Goal: Go to known website: Go to known website

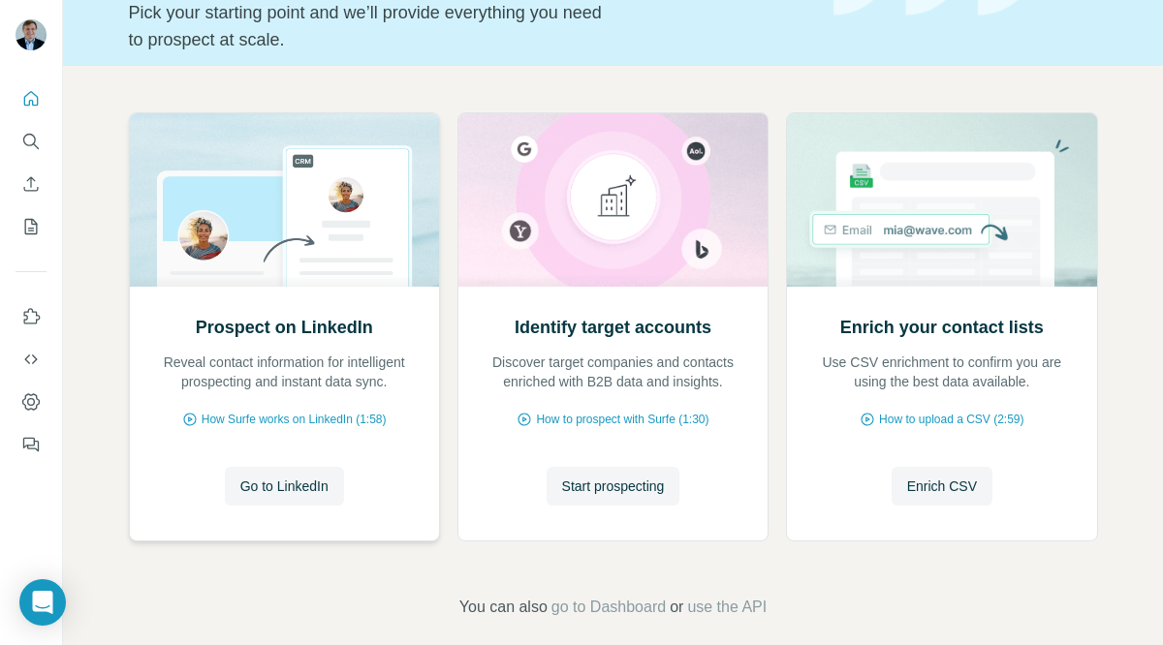
scroll to position [148, 0]
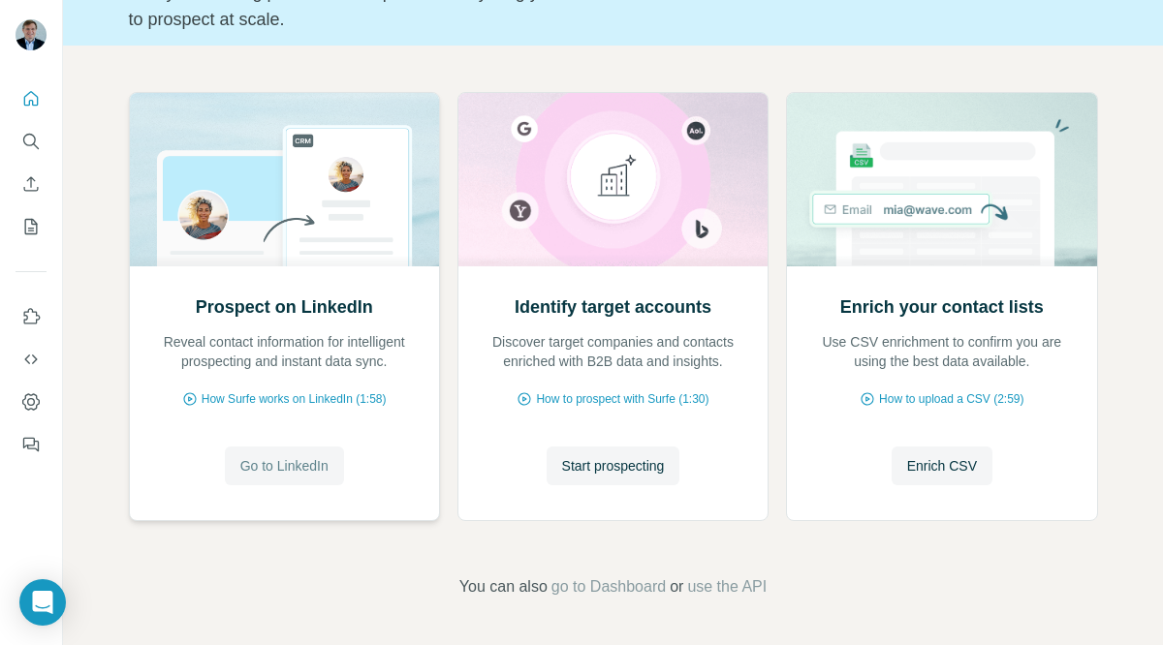
click at [279, 465] on span "Go to LinkedIn" at bounding box center [284, 465] width 88 height 19
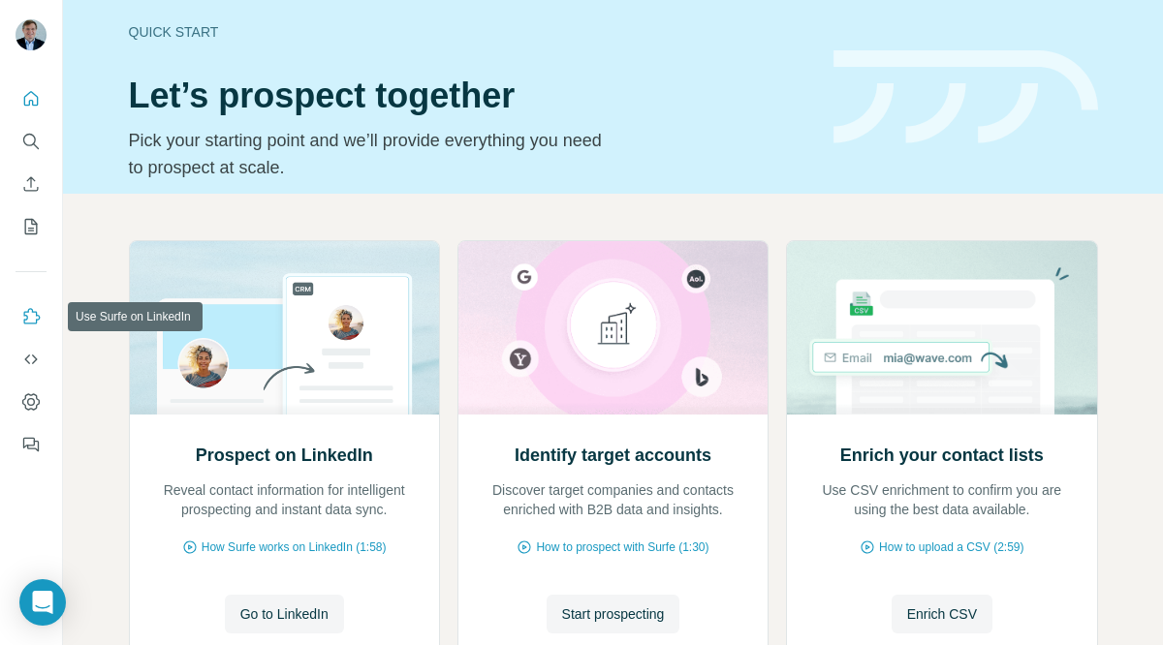
click at [29, 316] on icon "Use Surfe on LinkedIn" at bounding box center [30, 316] width 19 height 19
click at [275, 615] on span "Go to LinkedIn" at bounding box center [284, 614] width 88 height 19
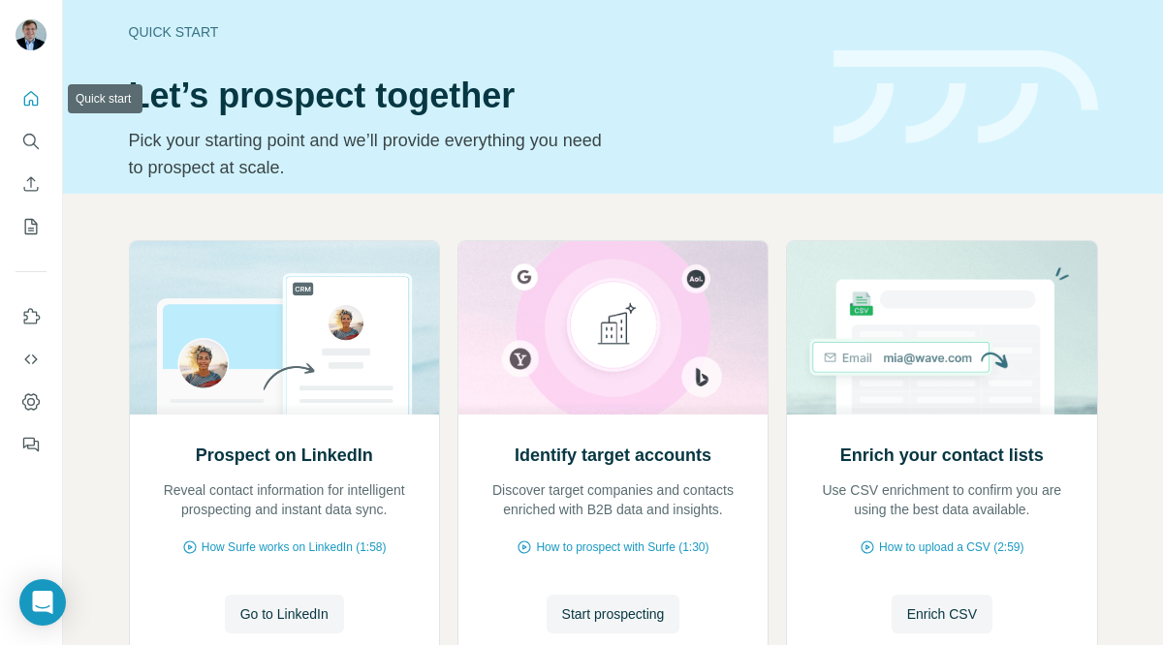
click at [29, 100] on icon "Quick start" at bounding box center [30, 98] width 19 height 19
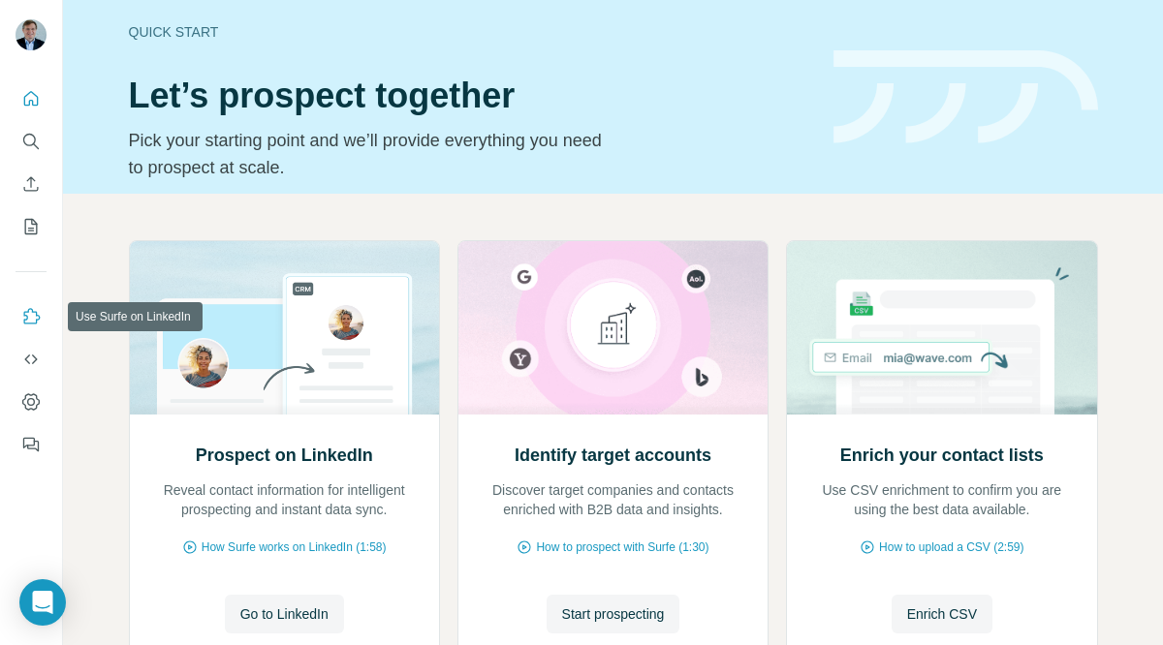
click at [24, 315] on icon "Use Surfe on LinkedIn" at bounding box center [32, 316] width 16 height 16
